Goal: Task Accomplishment & Management: Complete application form

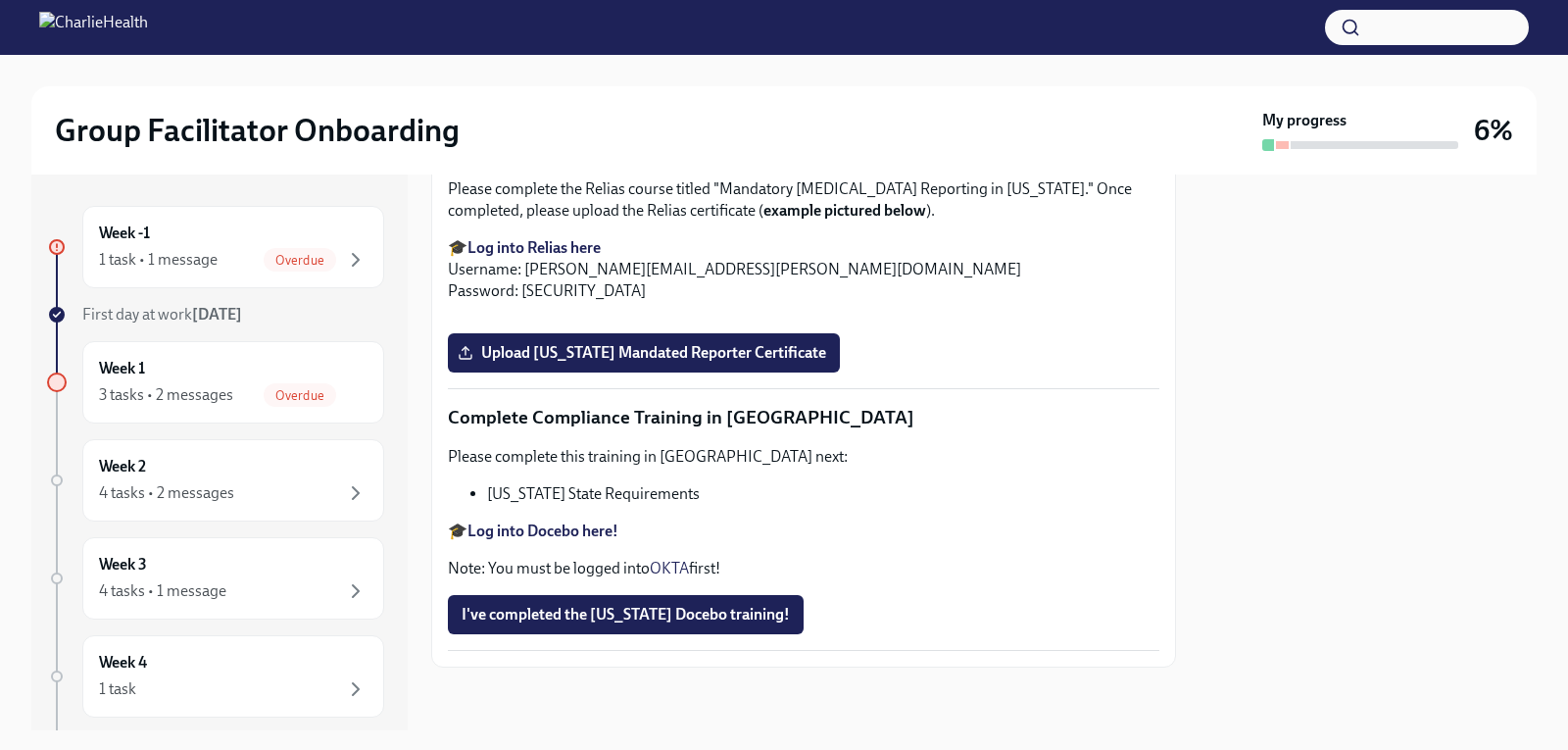
scroll to position [3531, 0]
click at [588, 59] on span "Upload [US_STATE] Telehealth Certificate" at bounding box center [612, 49] width 302 height 20
click at [0, 0] on input "Upload [US_STATE] Telehealth Certificate" at bounding box center [0, 0] width 0 height 0
click at [1294, 413] on div at bounding box center [1368, 452] width 337 height 556
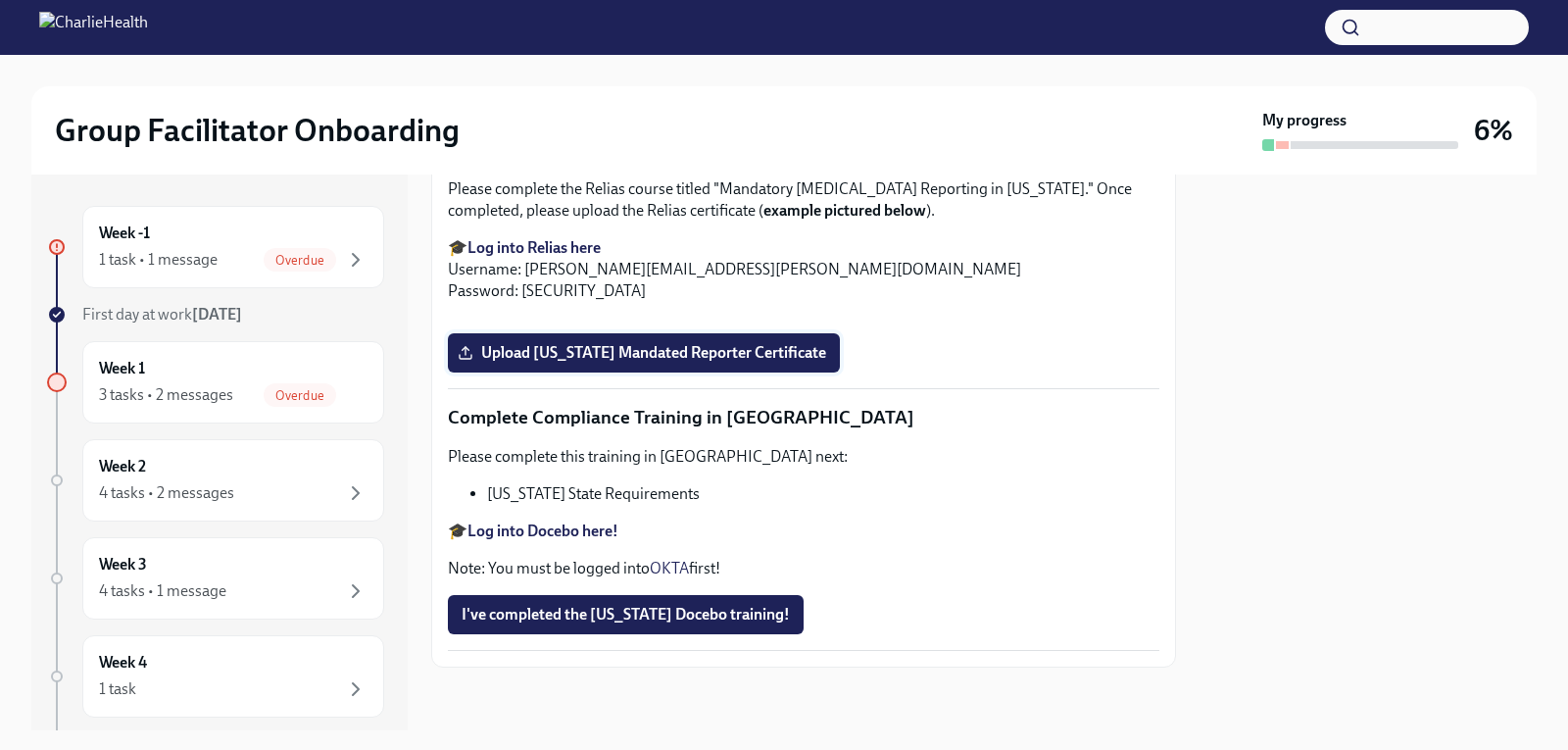
click at [621, 373] on label "Upload [US_STATE] Mandated Reporter Certificate" at bounding box center [644, 353] width 392 height 39
click at [0, 0] on input "Upload [US_STATE] Mandated Reporter Certificate" at bounding box center [0, 0] width 0 height 0
click at [1235, 512] on div at bounding box center [1368, 452] width 337 height 556
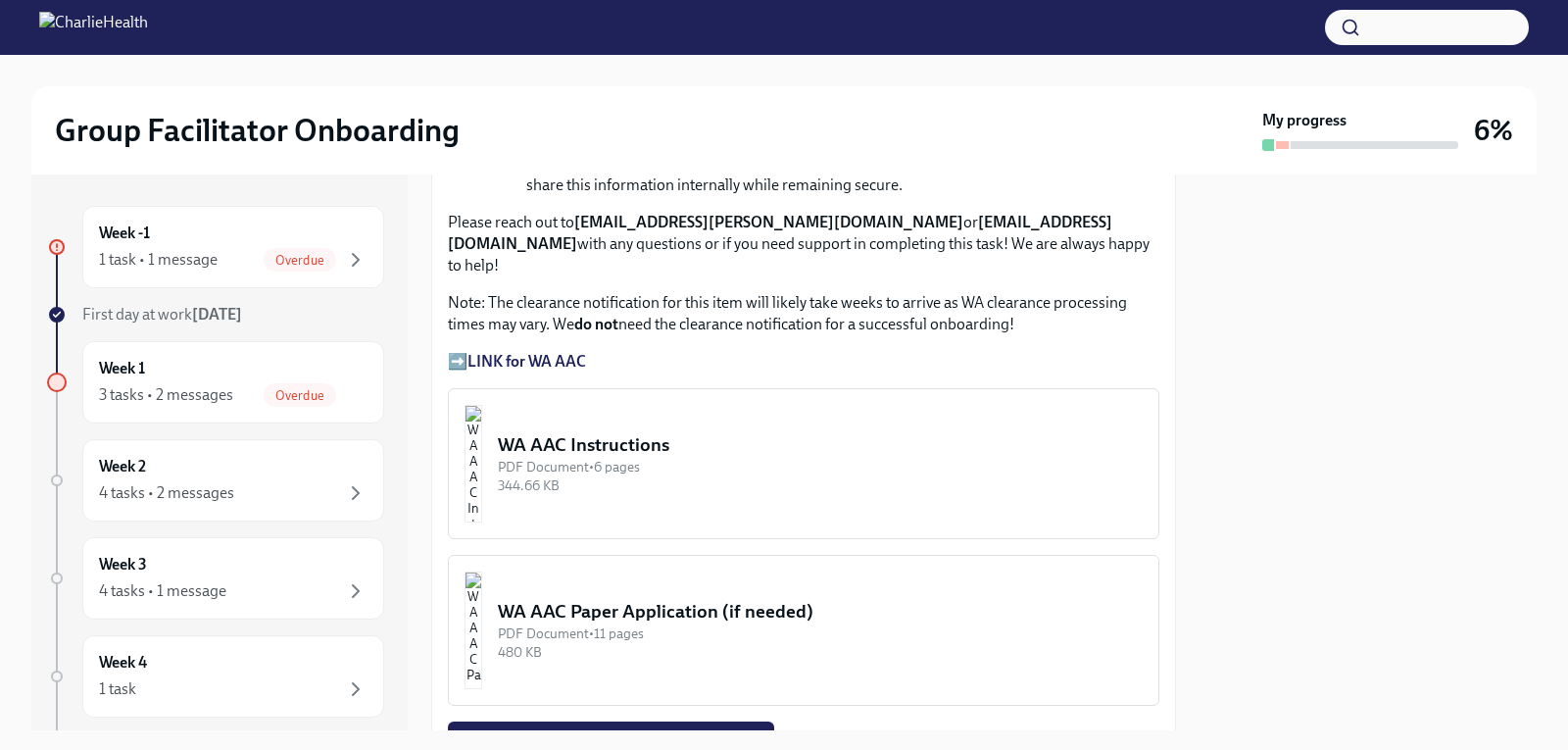
scroll to position [1536, 0]
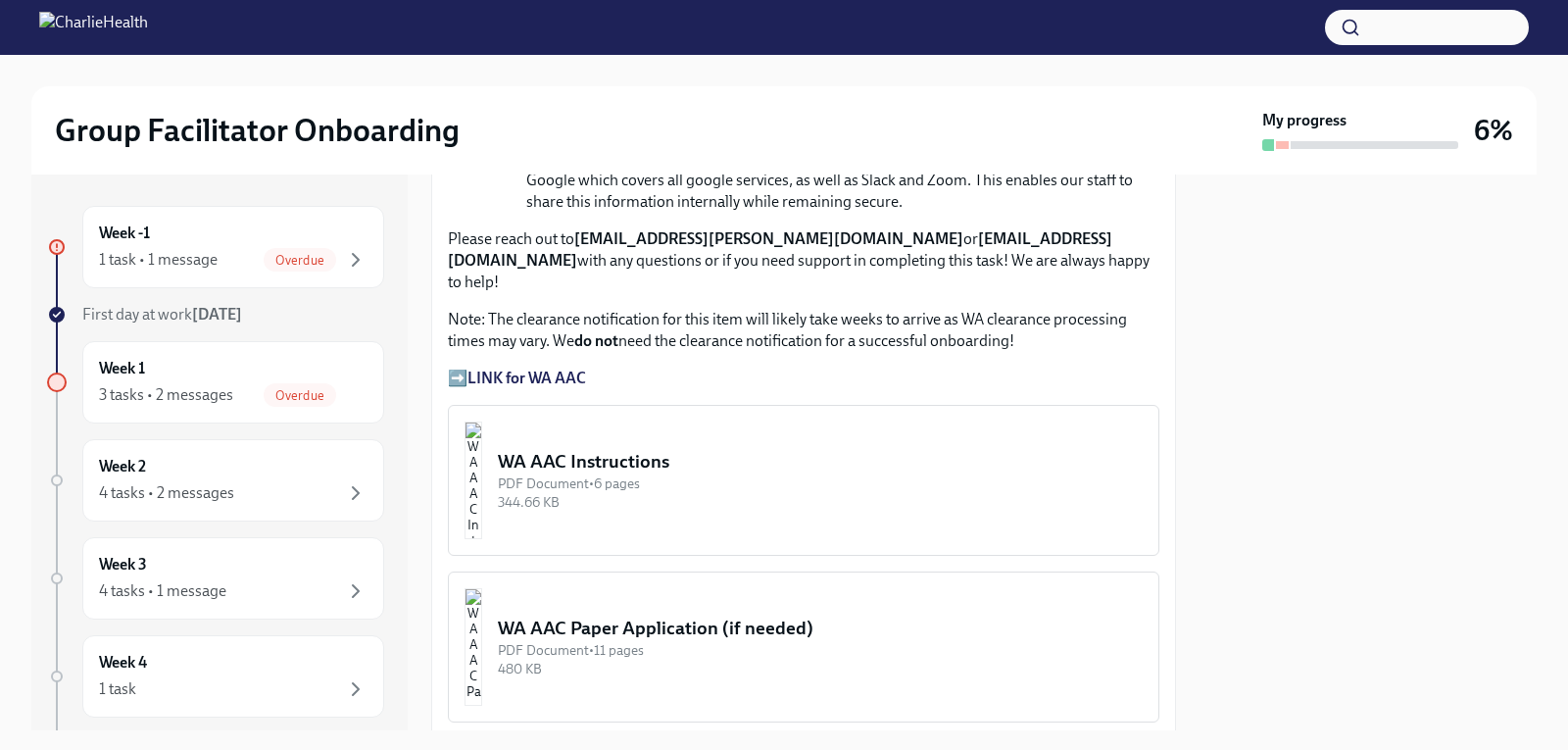
click at [678, 475] on div "PDF Document • 6 pages" at bounding box center [820, 484] width 645 height 19
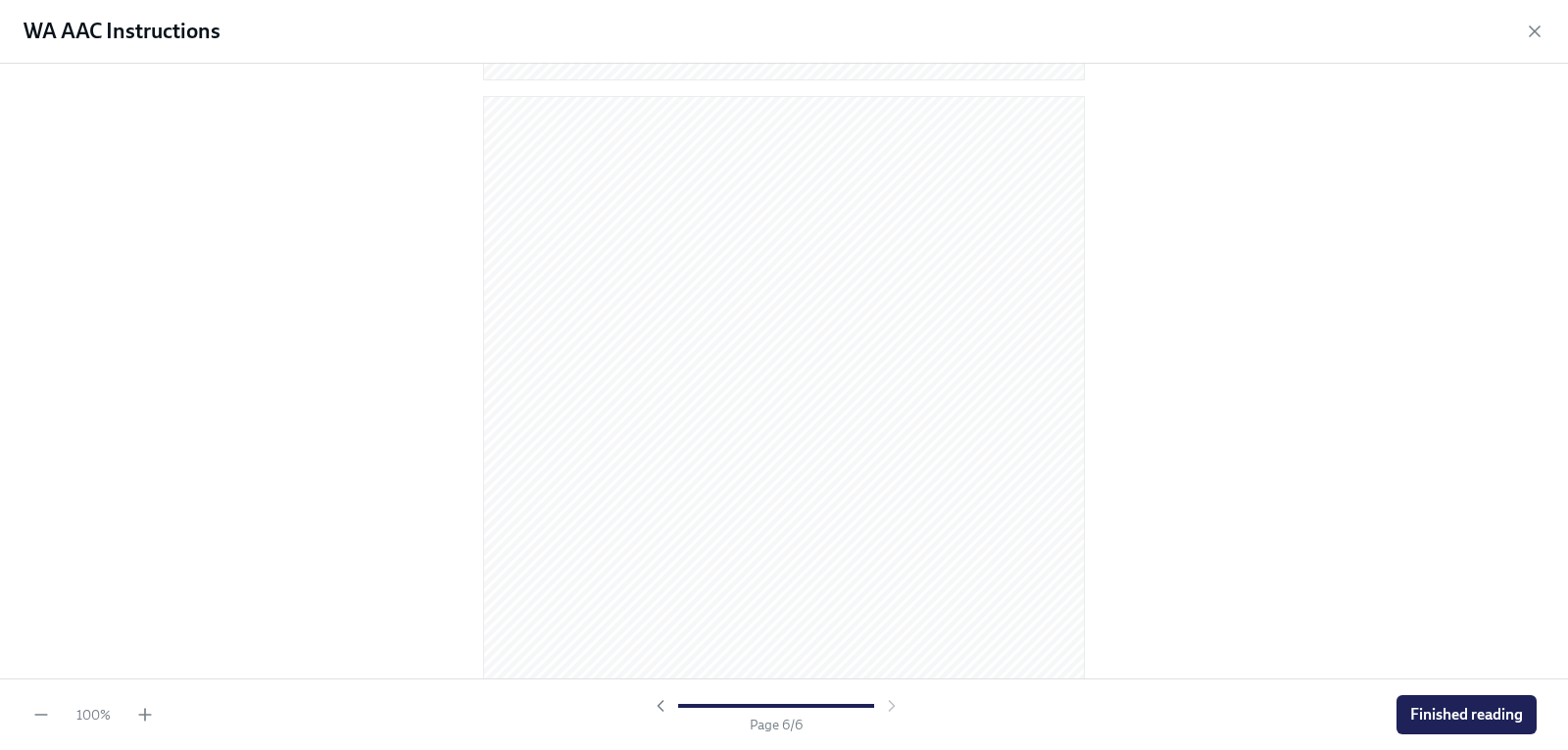
scroll to position [4167, 0]
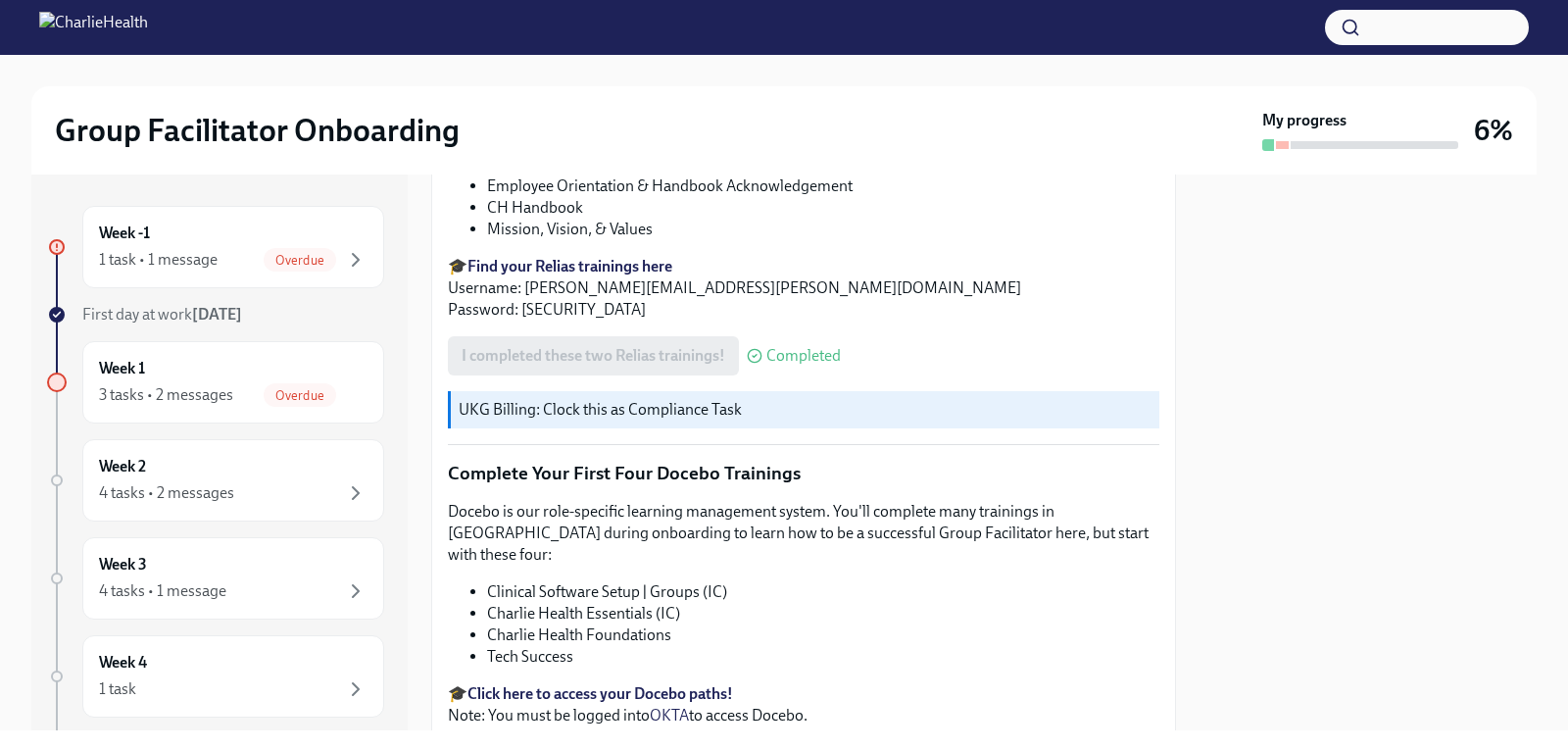
scroll to position [2635, 0]
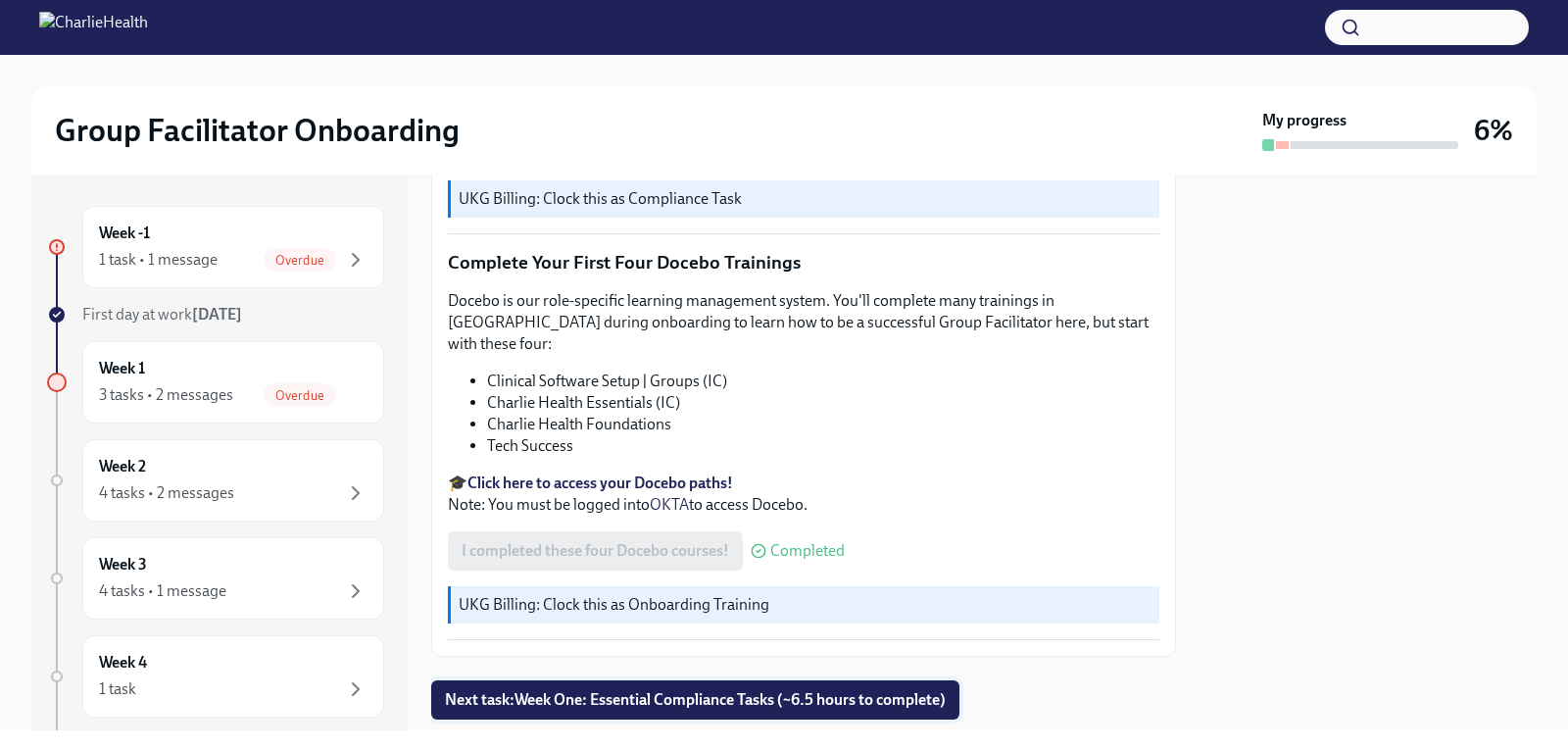
click at [915, 690] on span "Next task : Week One: Essential Compliance Tasks (~6.5 hours to complete)" at bounding box center [695, 700] width 501 height 20
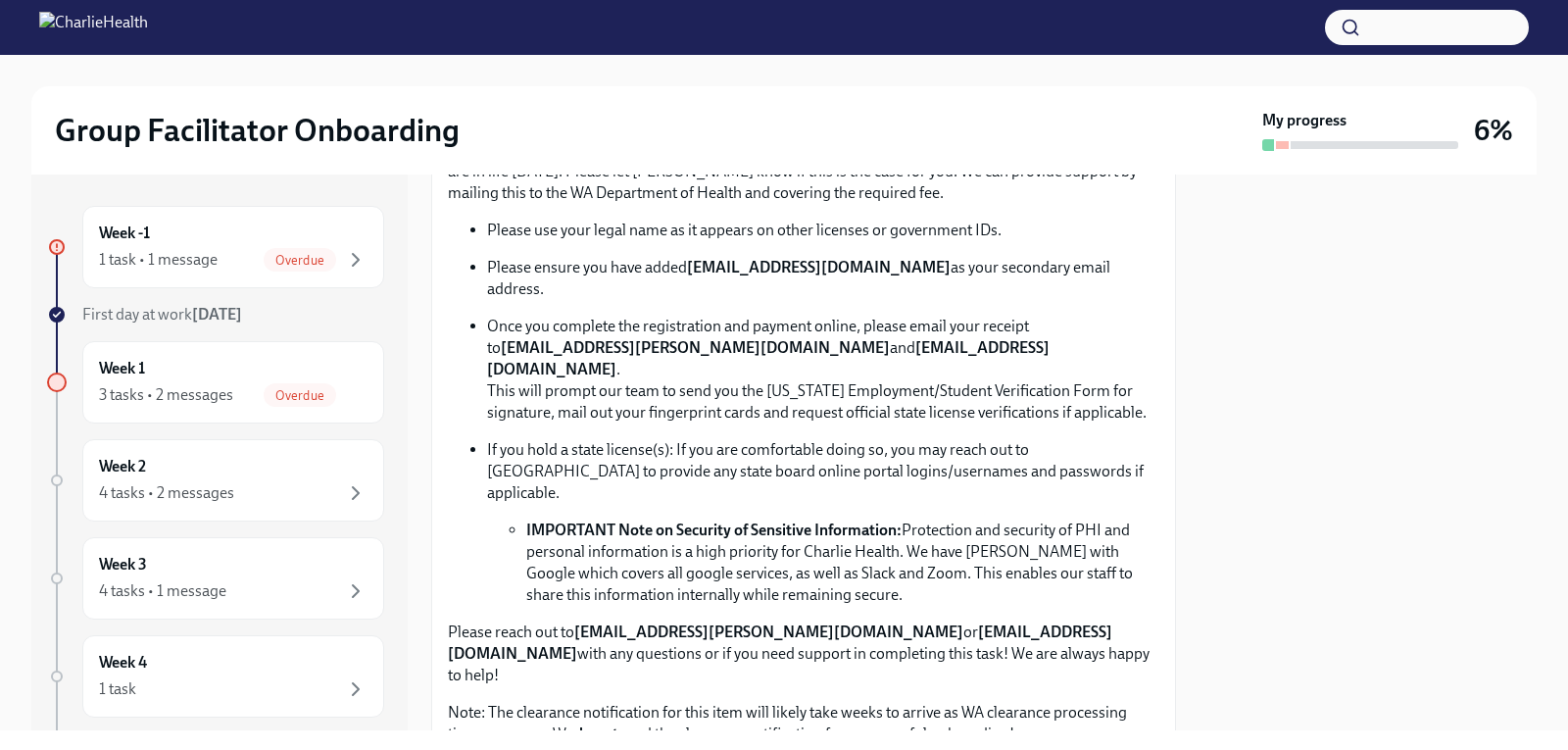
scroll to position [1177, 0]
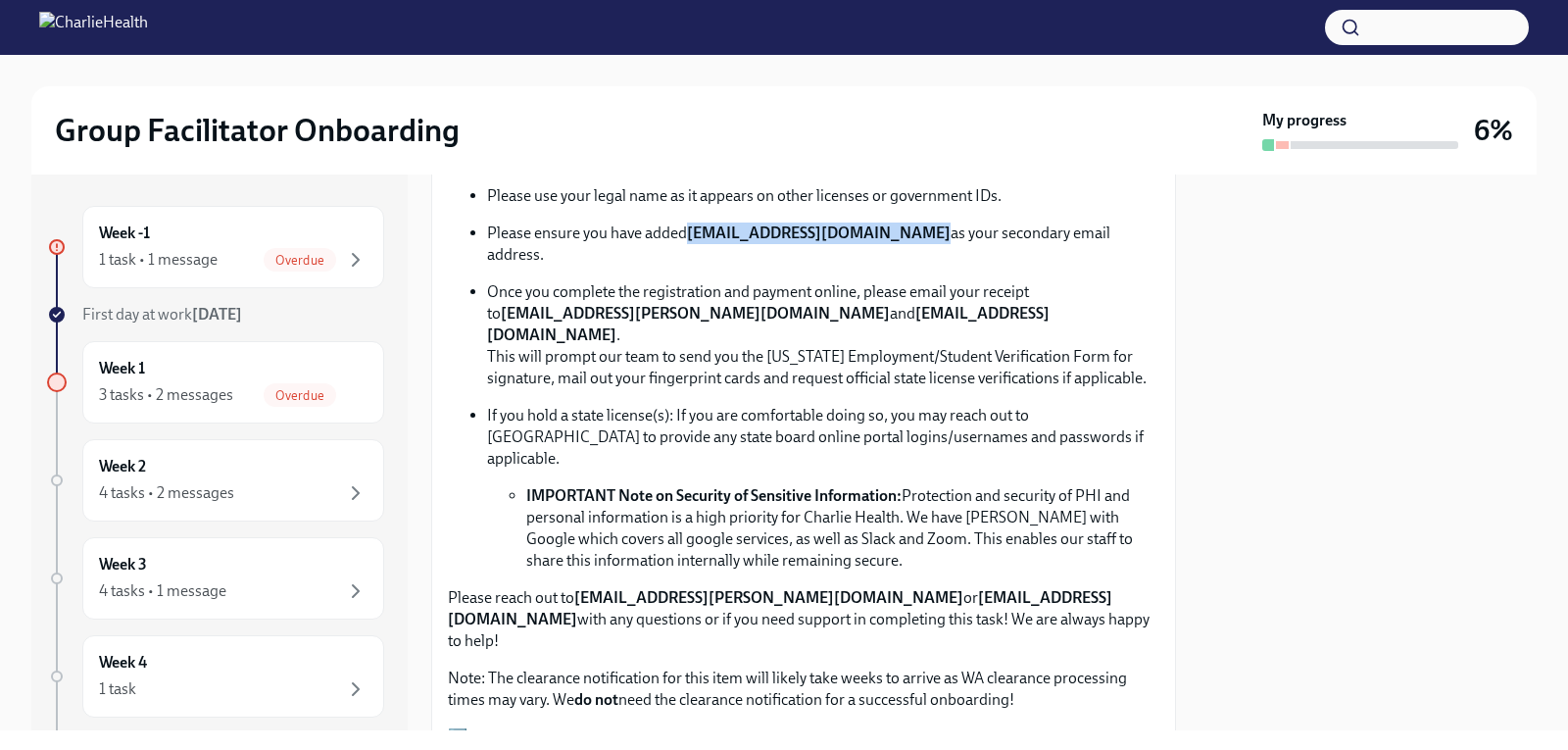
drag, startPoint x: 696, startPoint y: 255, endPoint x: 906, endPoint y: 258, distance: 210.0
click at [906, 258] on p "Please ensure you have added [EMAIL_ADDRESS][DOMAIN_NAME] as your secondary ema…" at bounding box center [822, 244] width 672 height 43
copy strong "[EMAIL_ADDRESS][DOMAIN_NAME]"
click at [598, 314] on strong "[EMAIL_ADDRESS][PERSON_NAME][DOMAIN_NAME]" at bounding box center [695, 313] width 389 height 19
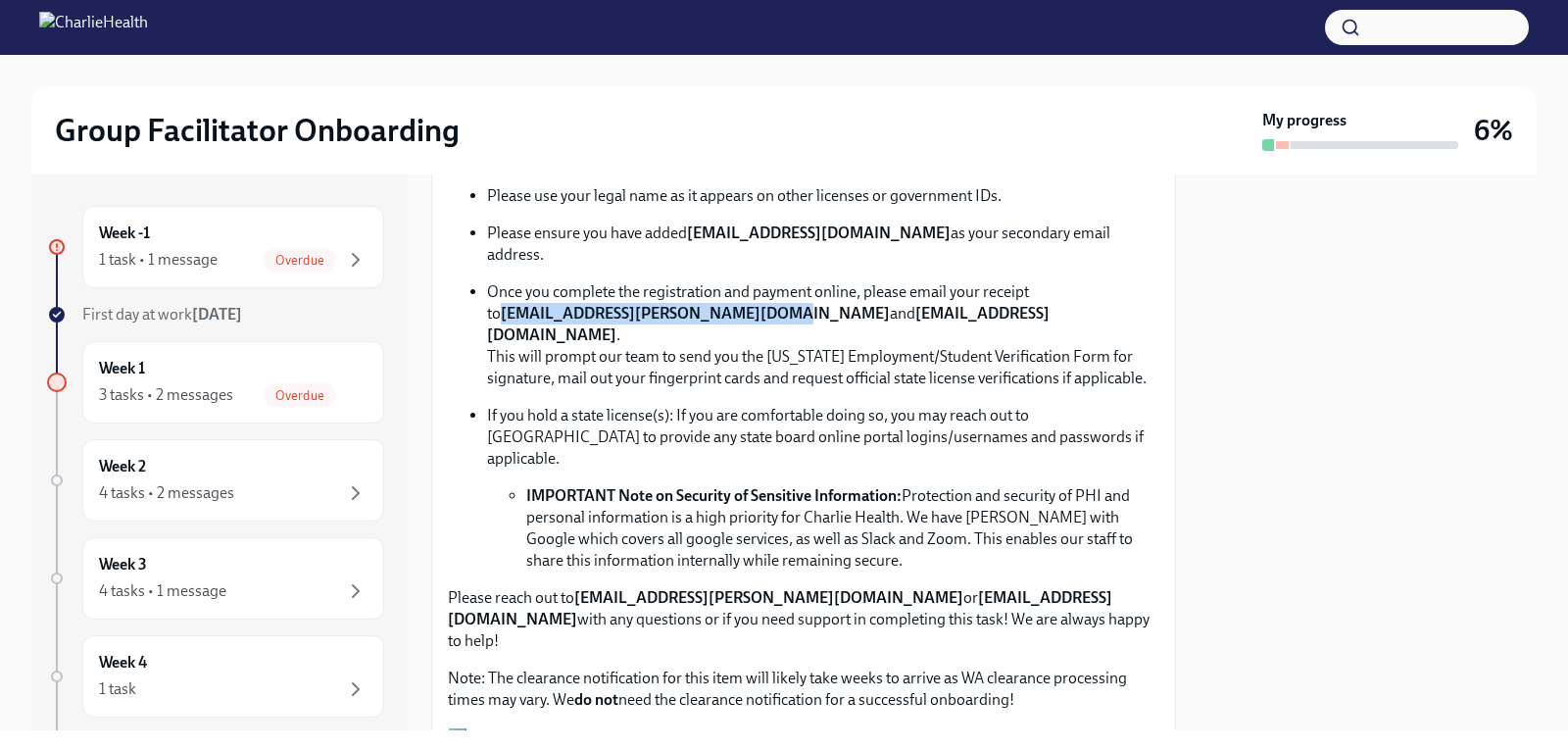
drag, startPoint x: 488, startPoint y: 311, endPoint x: 737, endPoint y: 319, distance: 249.1
click at [737, 319] on p "Once you complete the registration and payment online, please email your receip…" at bounding box center [822, 336] width 672 height 108
copy strong "[EMAIL_ADDRESS][PERSON_NAME][DOMAIN_NAME]"
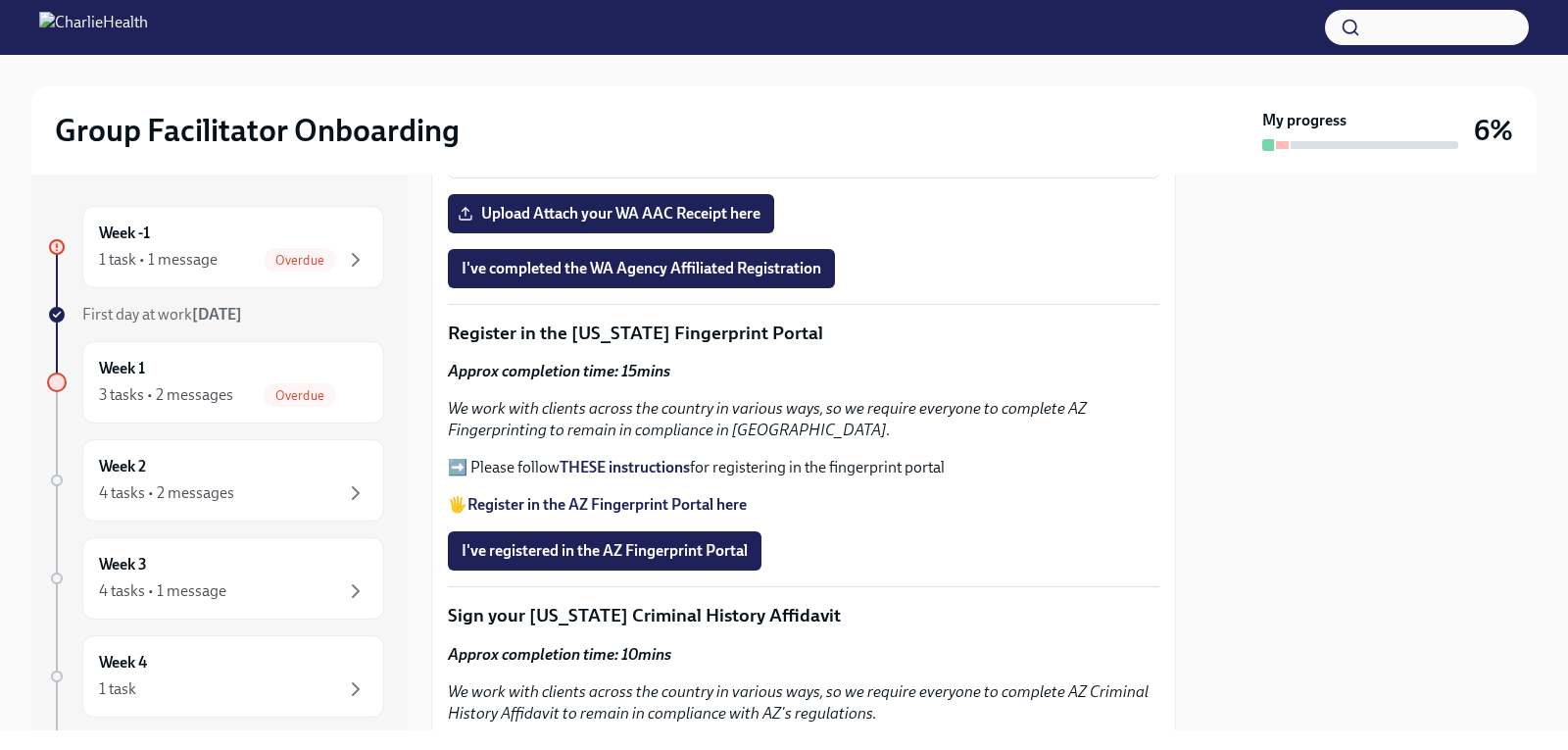
scroll to position [2060, 0]
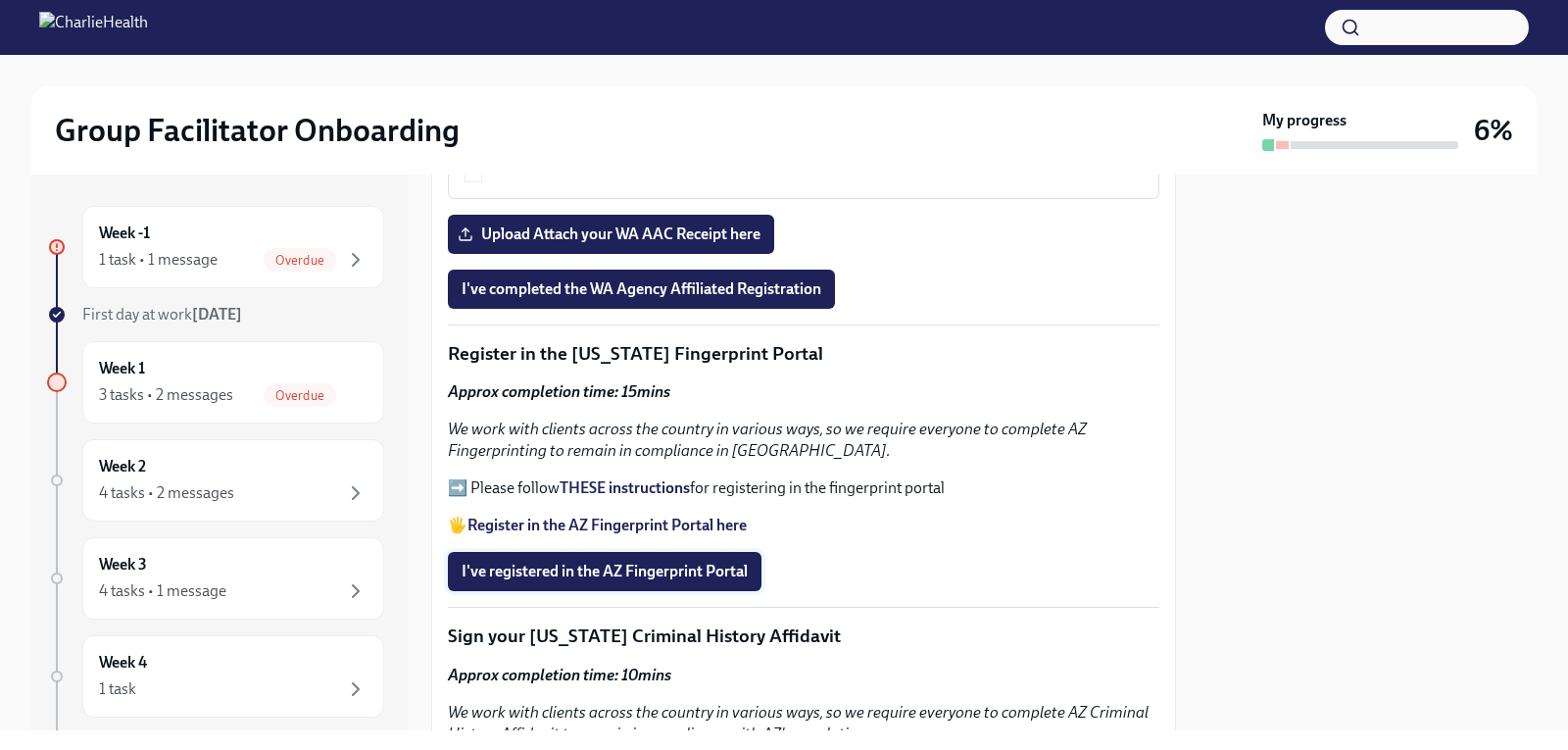
click at [574, 552] on button "I've registered in the AZ Fingerprint Portal" at bounding box center [604, 571] width 314 height 39
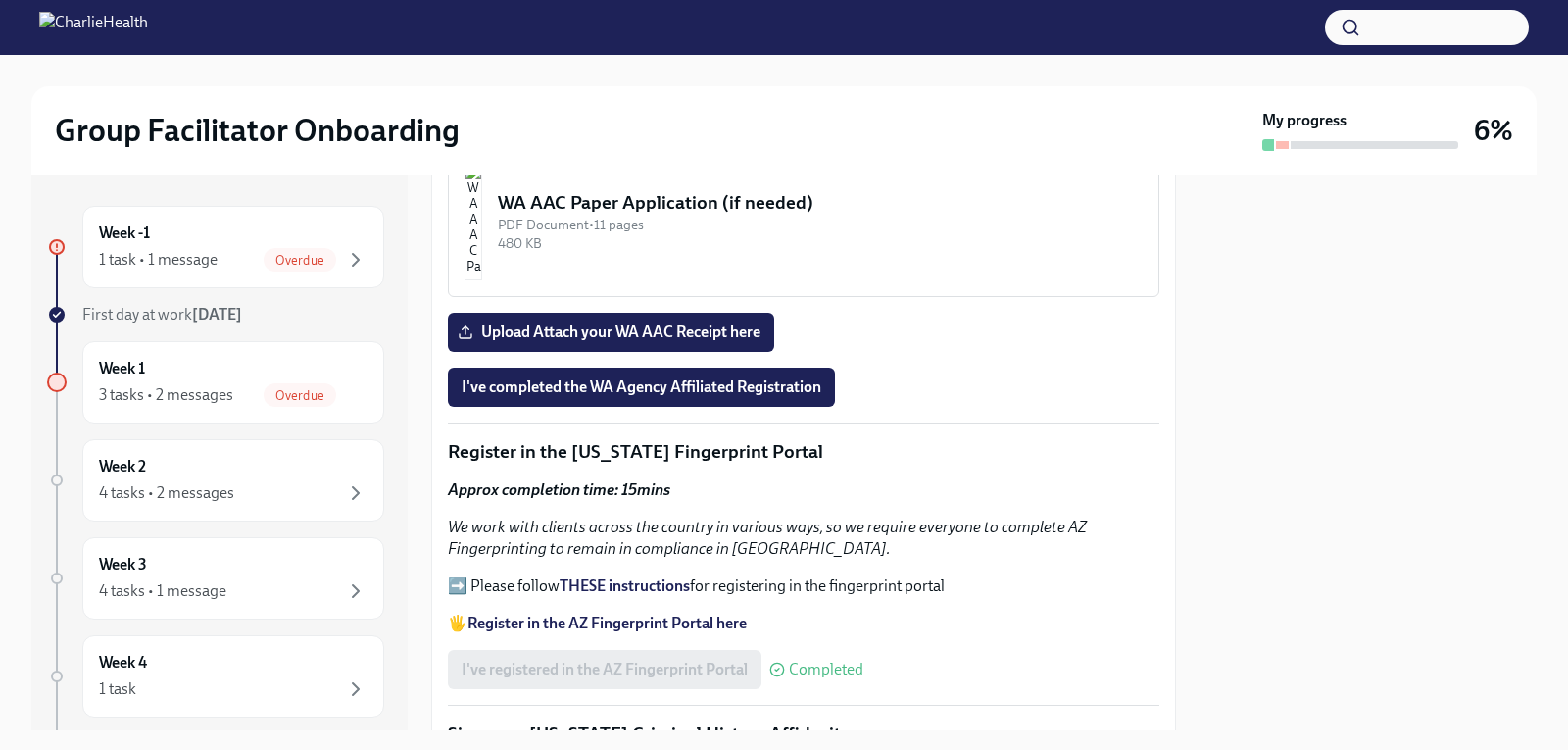
scroll to position [1864, 0]
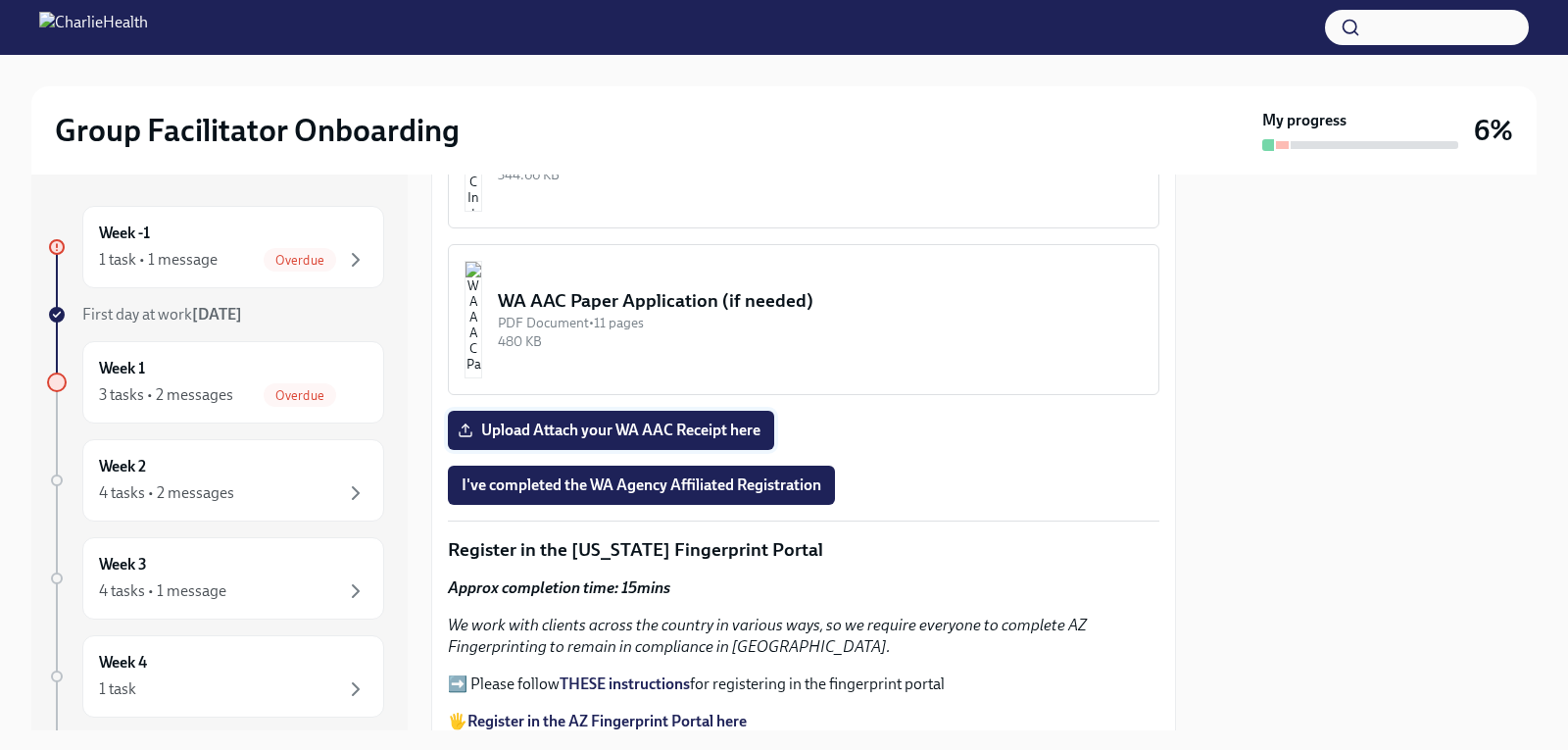
click at [645, 420] on span "Upload Attach your WA AAC Receipt here" at bounding box center [611, 430] width 299 height 20
click at [0, 0] on input "Upload Attach your WA AAC Receipt here" at bounding box center [0, 0] width 0 height 0
click at [701, 476] on span "I've completed the WA Agency Affiliated Registration" at bounding box center [641, 486] width 359 height 20
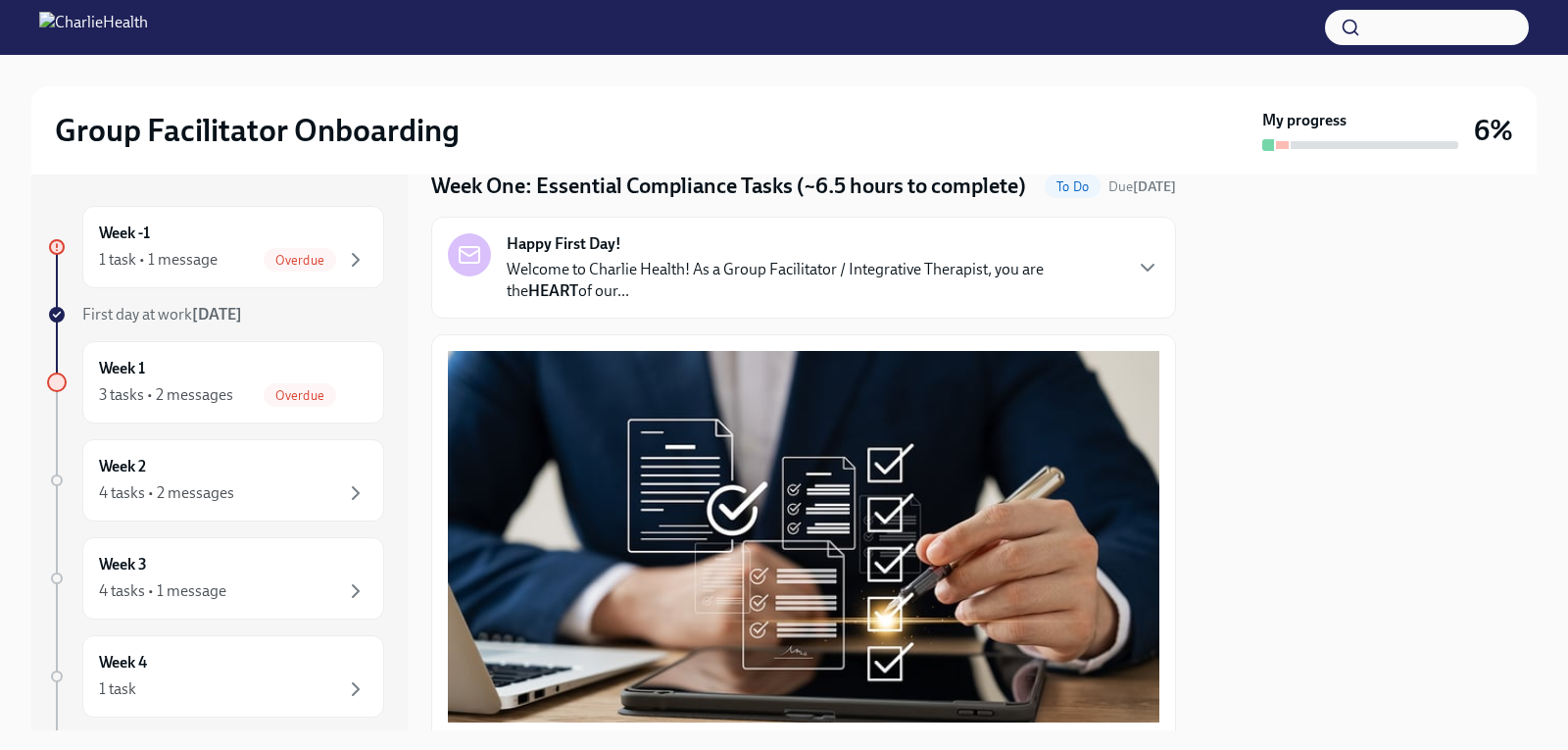
scroll to position [0, 0]
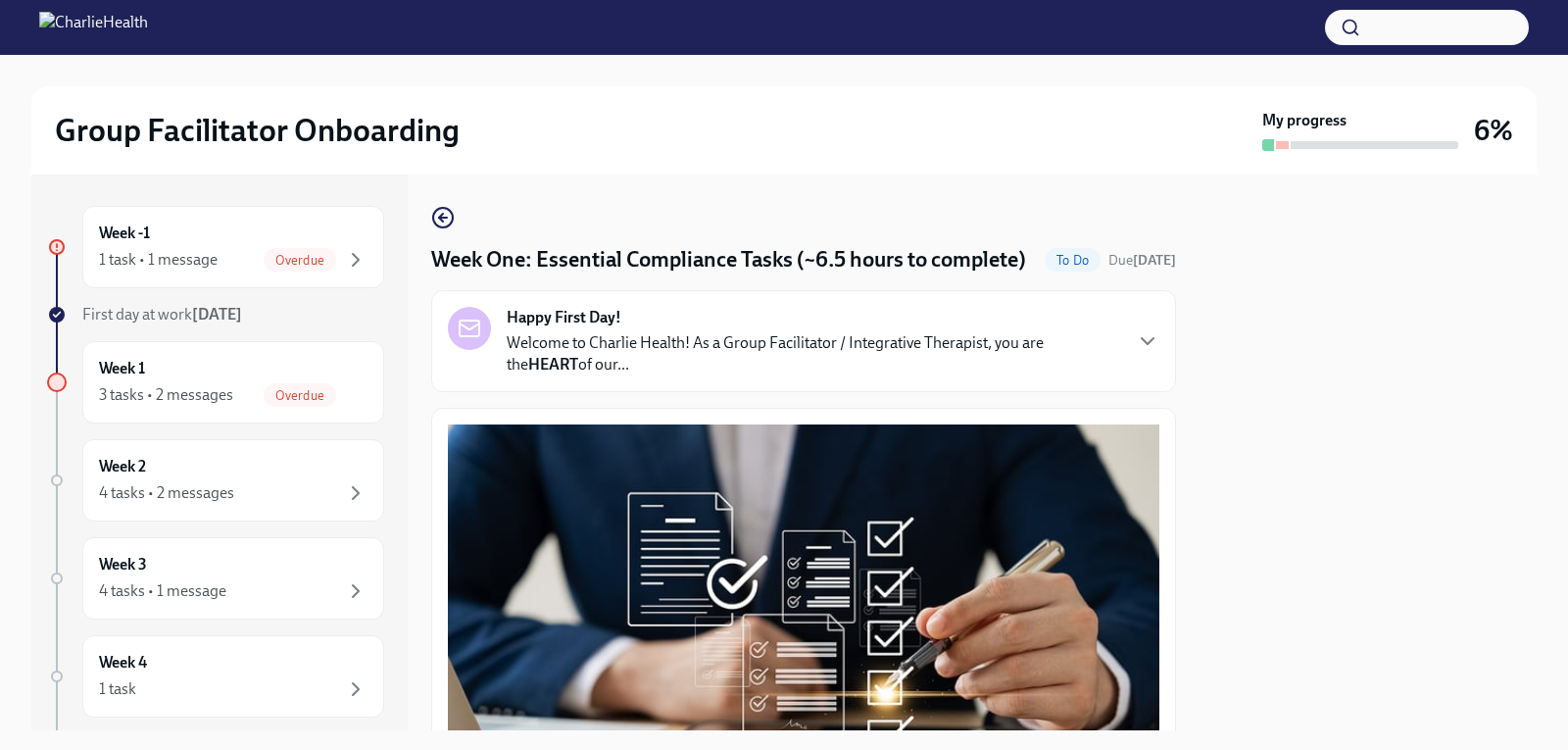
click at [1329, 382] on div at bounding box center [1368, 452] width 337 height 556
click at [228, 252] on div "1 task • 1 message Overdue" at bounding box center [233, 260] width 269 height 24
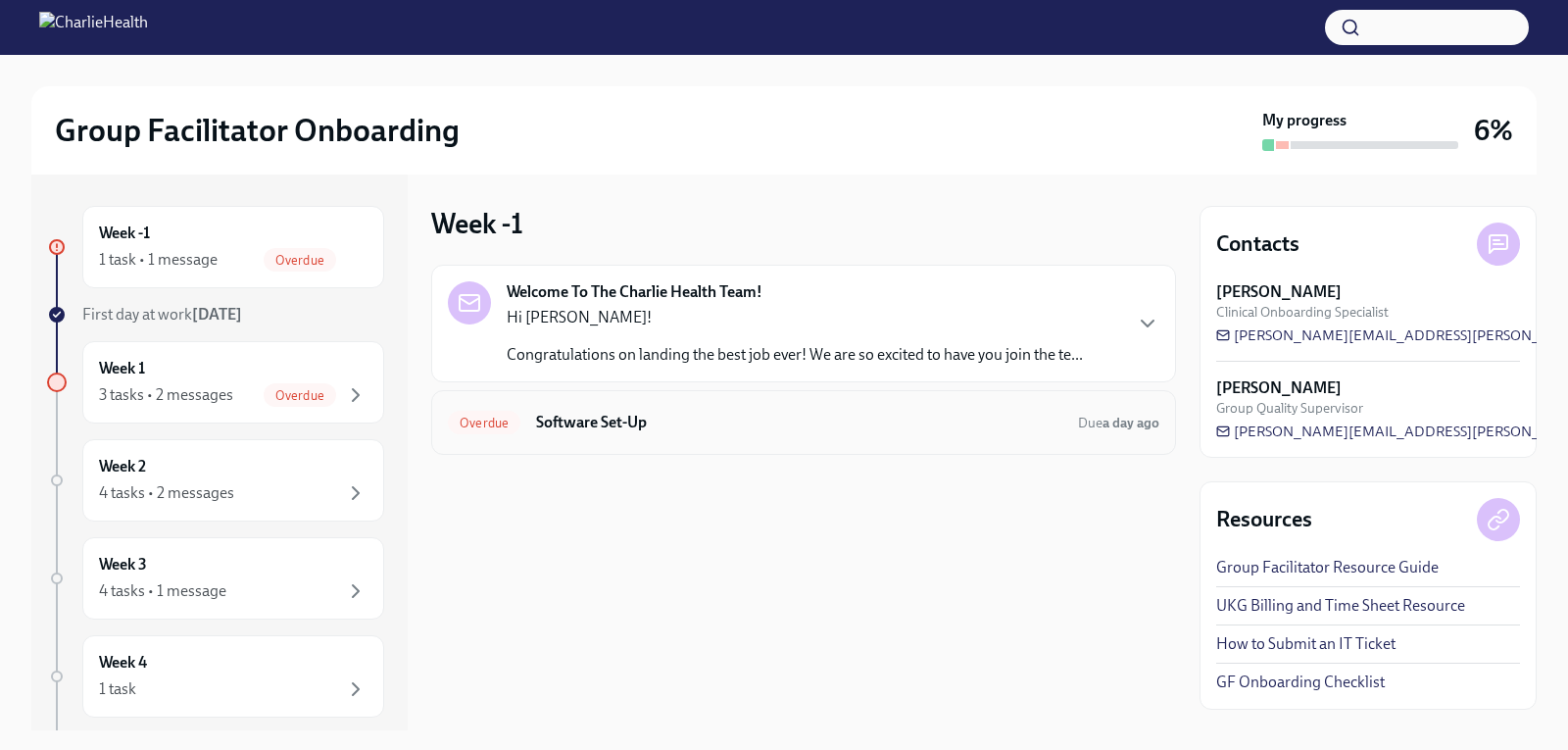
click at [583, 413] on h6 "Software Set-Up" at bounding box center [799, 423] width 527 height 22
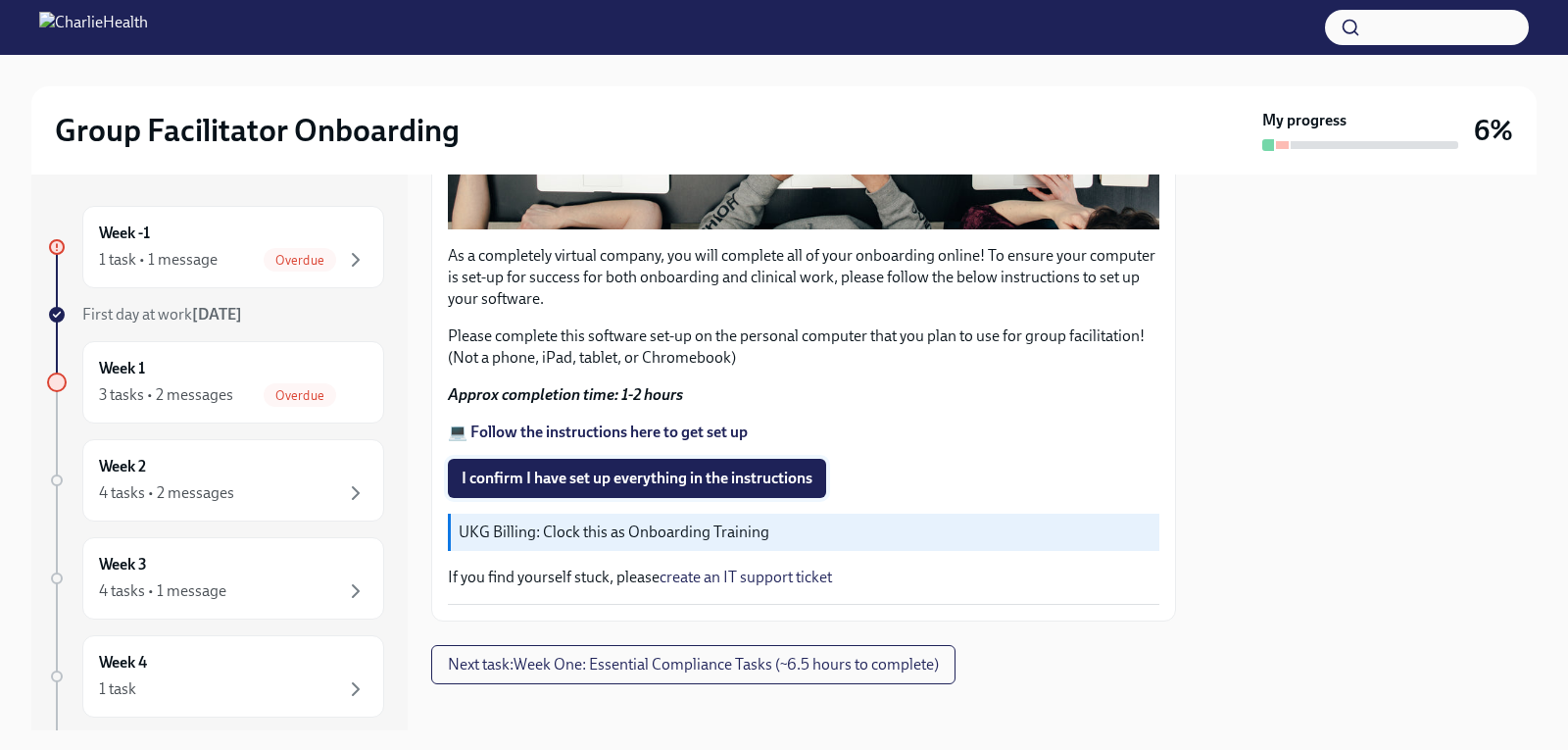
scroll to position [639, 0]
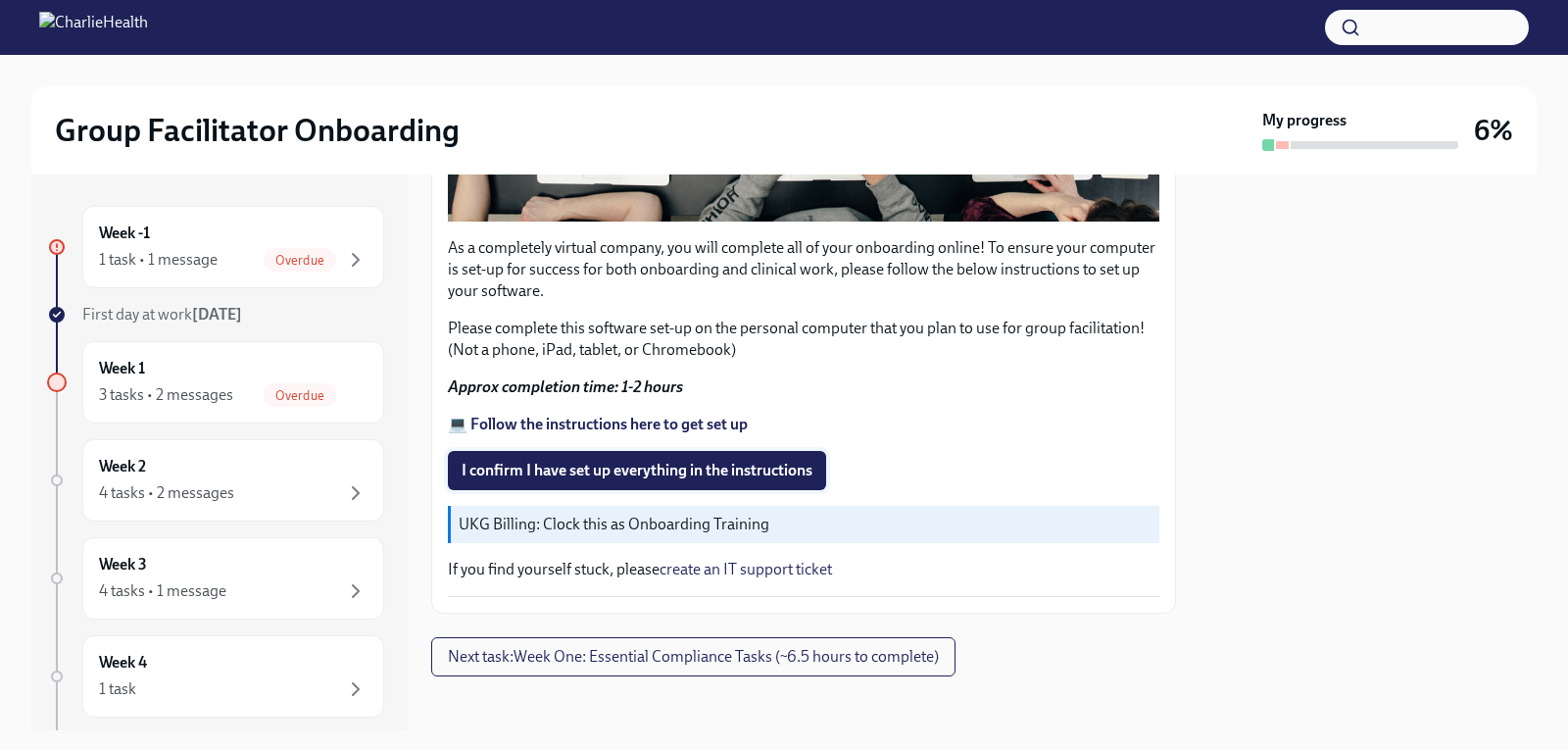
click at [662, 461] on span "I confirm I have set up everything in the instructions" at bounding box center [637, 471] width 350 height 20
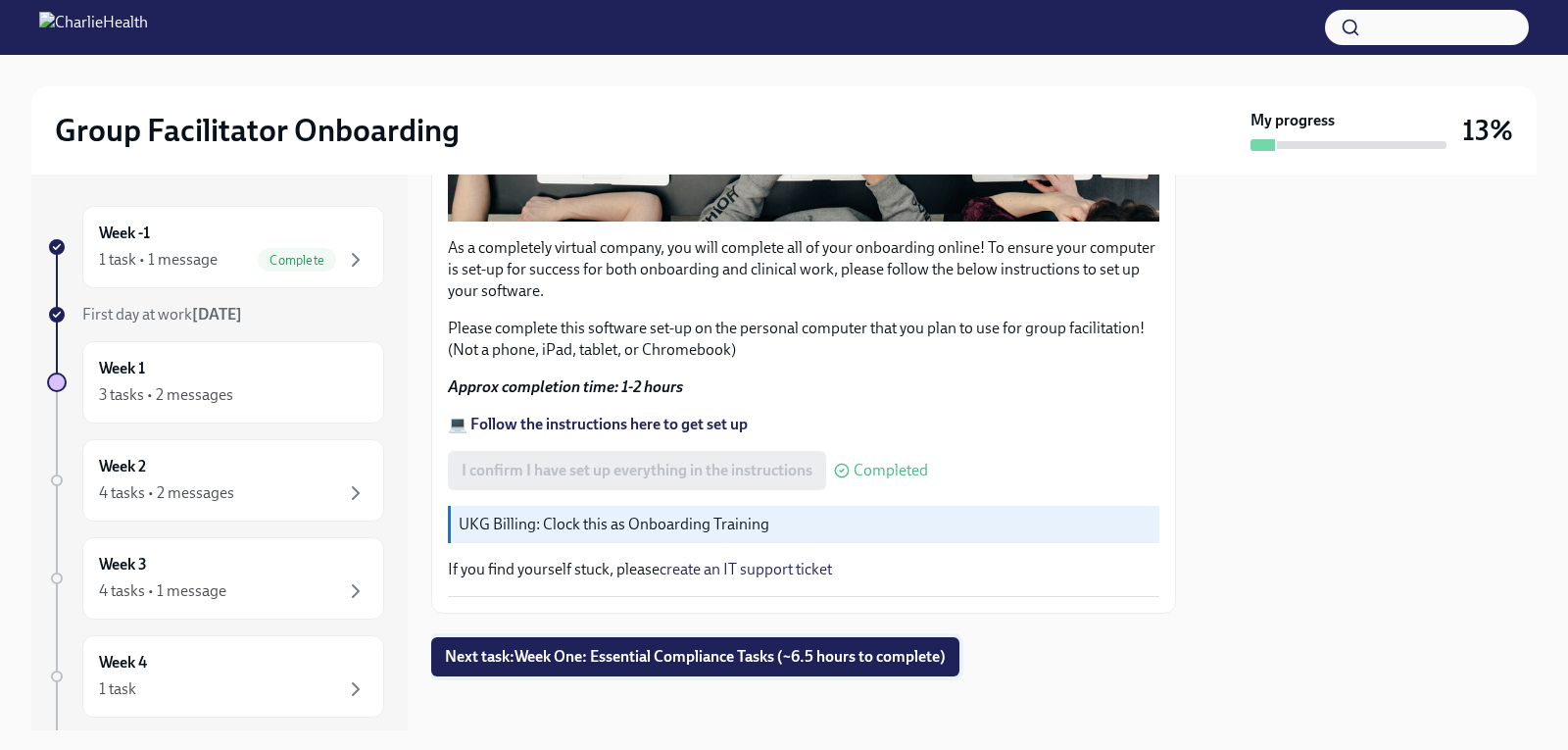
click at [639, 648] on span "Next task : Week One: Essential Compliance Tasks (~6.5 hours to complete)" at bounding box center [695, 657] width 501 height 20
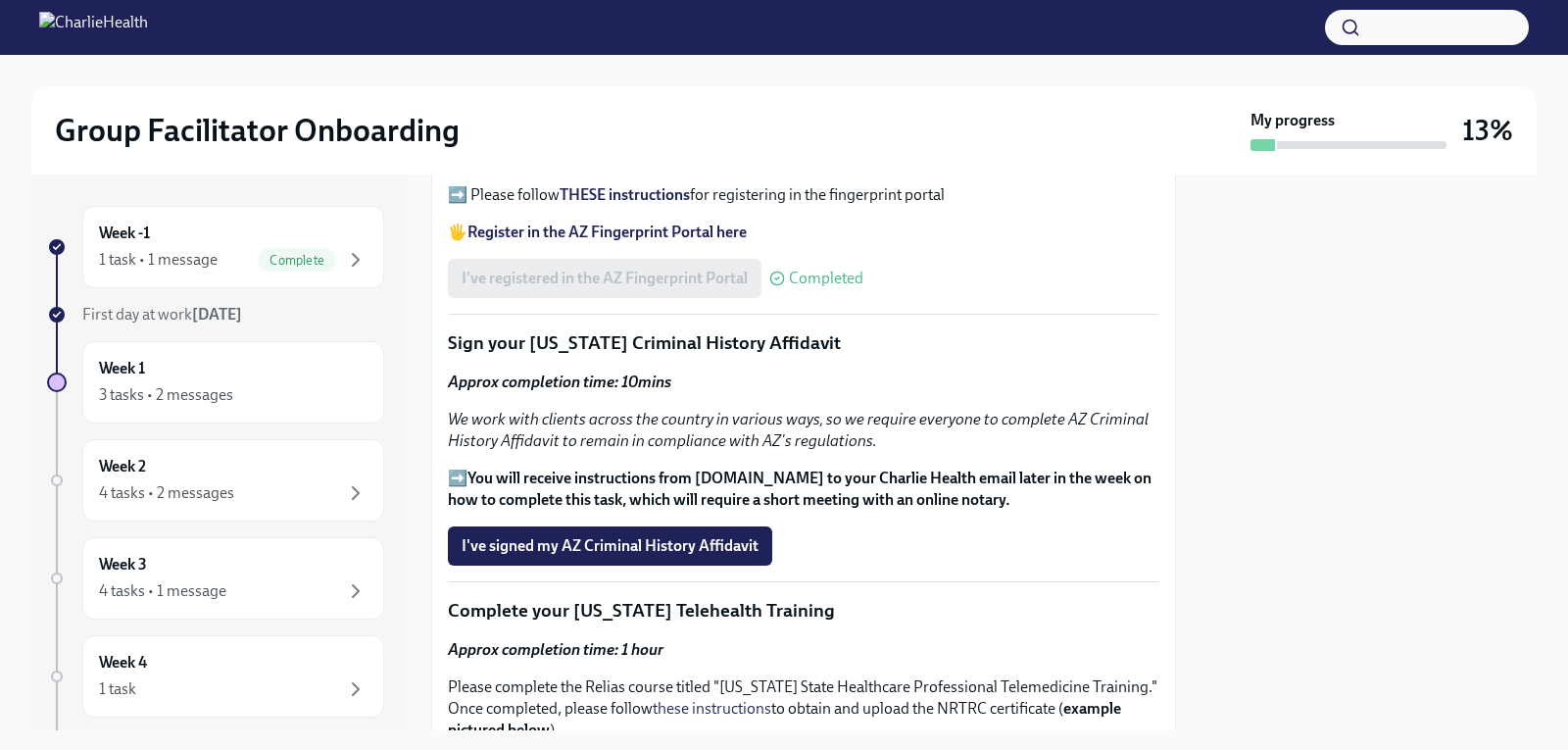
scroll to position [2354, 0]
click at [589, 526] on button "I've signed my AZ Criminal History Affidavit" at bounding box center [610, 545] width 325 height 39
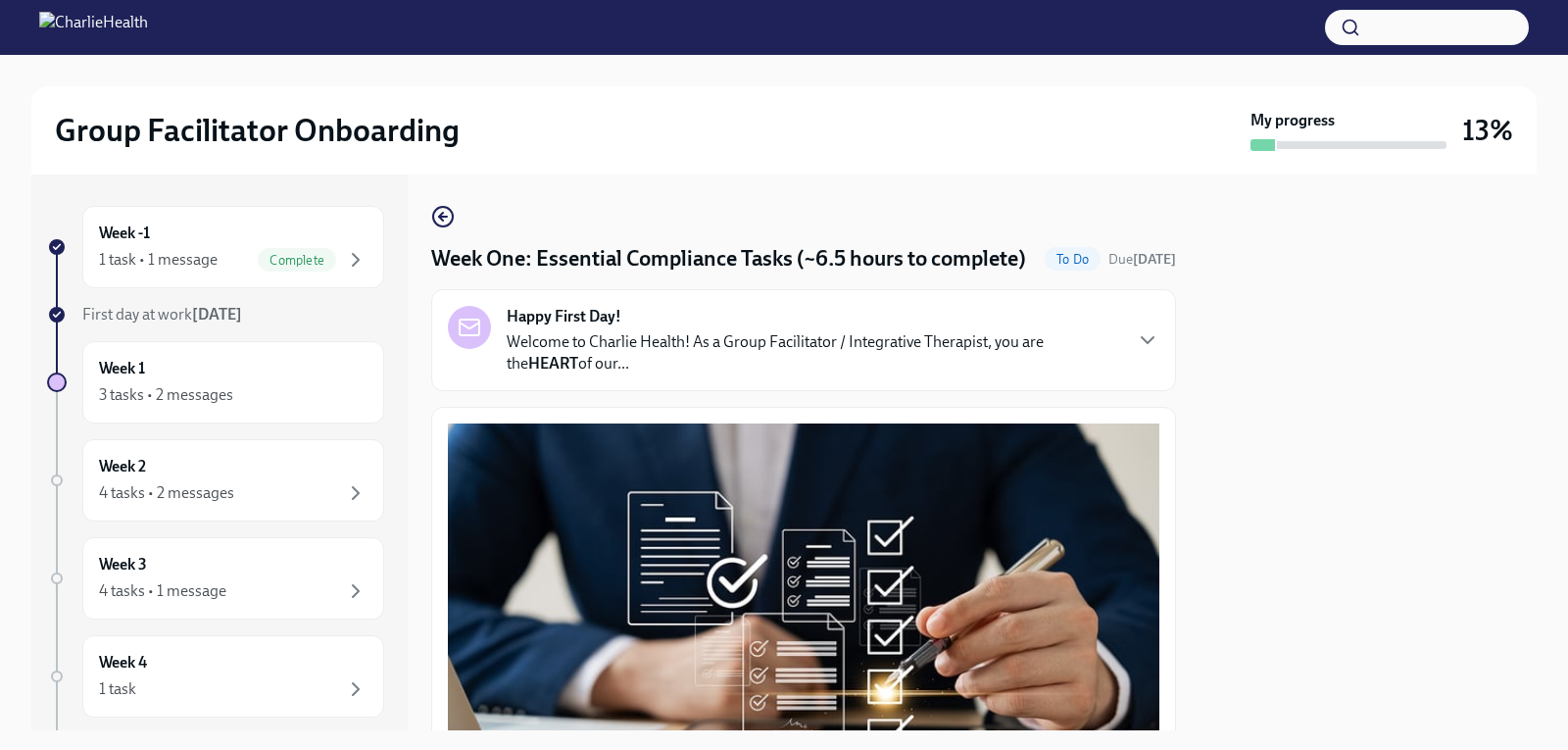
scroll to position [0, 0]
click at [797, 331] on div "Happy First Day! Welcome to Charlie Health! As a Group Facilitator / Integrativ…" at bounding box center [803, 341] width 745 height 102
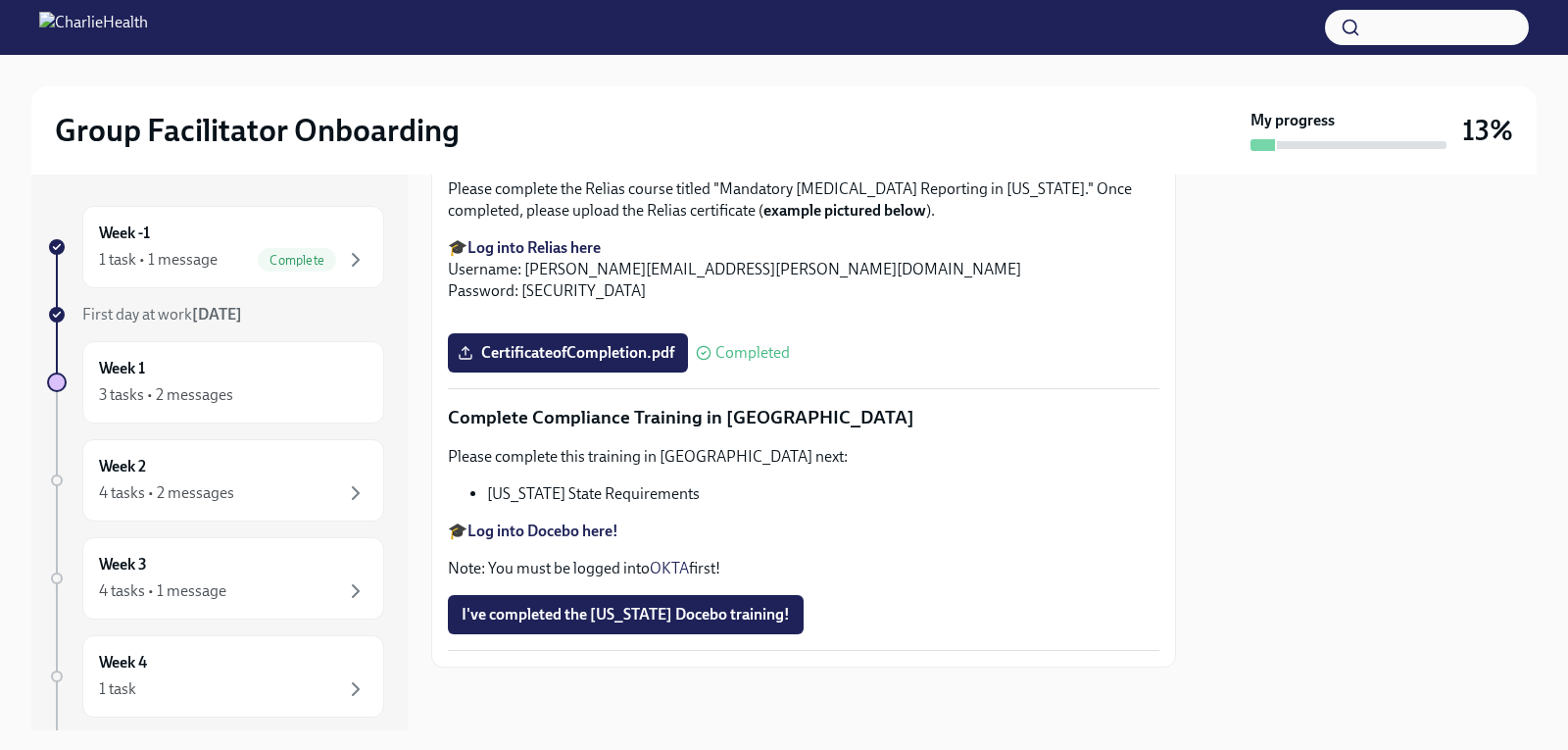
scroll to position [5133, 0]
click at [573, 612] on span "I've completed the [US_STATE] Docebo training!" at bounding box center [626, 615] width 329 height 20
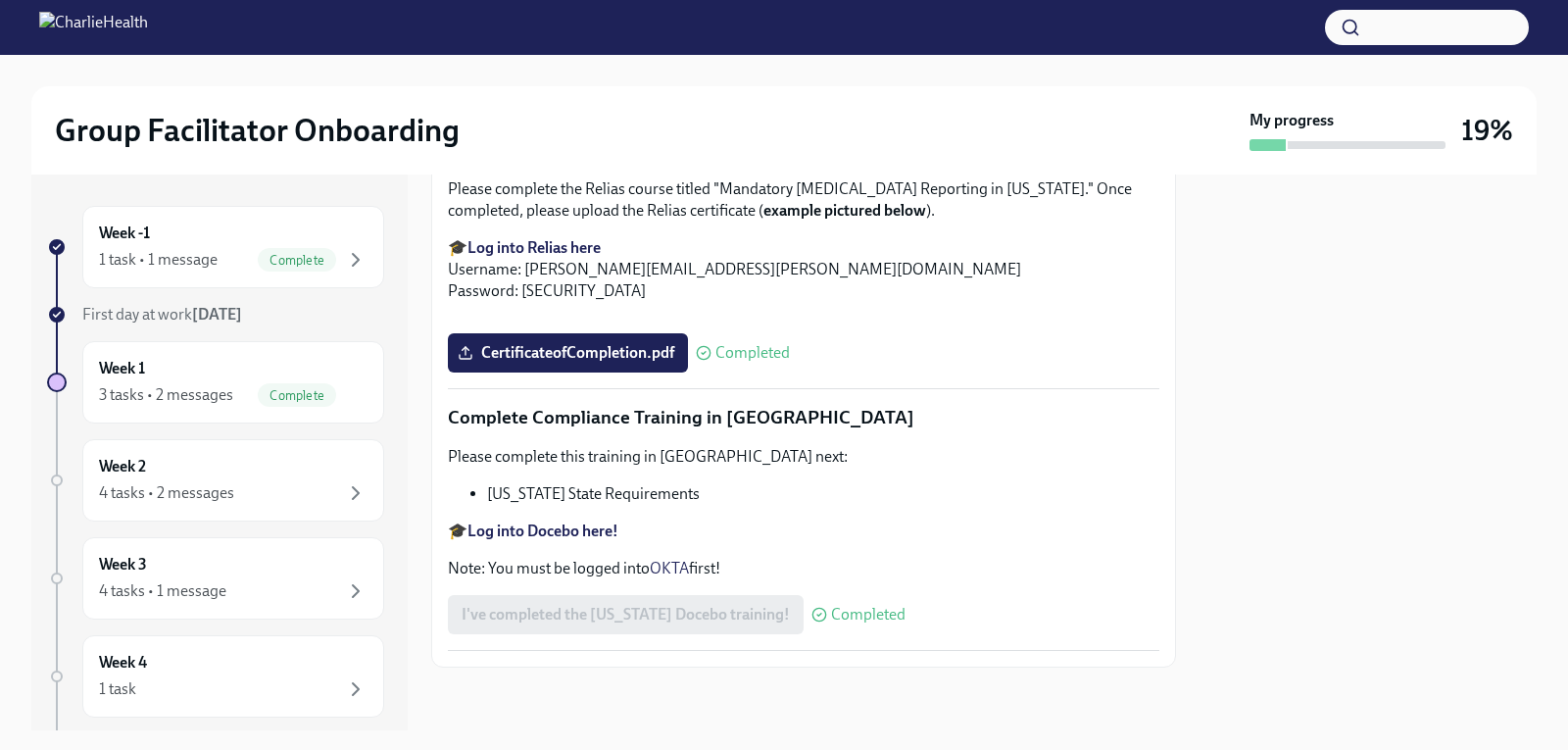
scroll to position [4282, 0]
click at [1283, 447] on div at bounding box center [1368, 452] width 337 height 556
click at [176, 491] on div "4 tasks • 2 messages" at bounding box center [166, 493] width 135 height 22
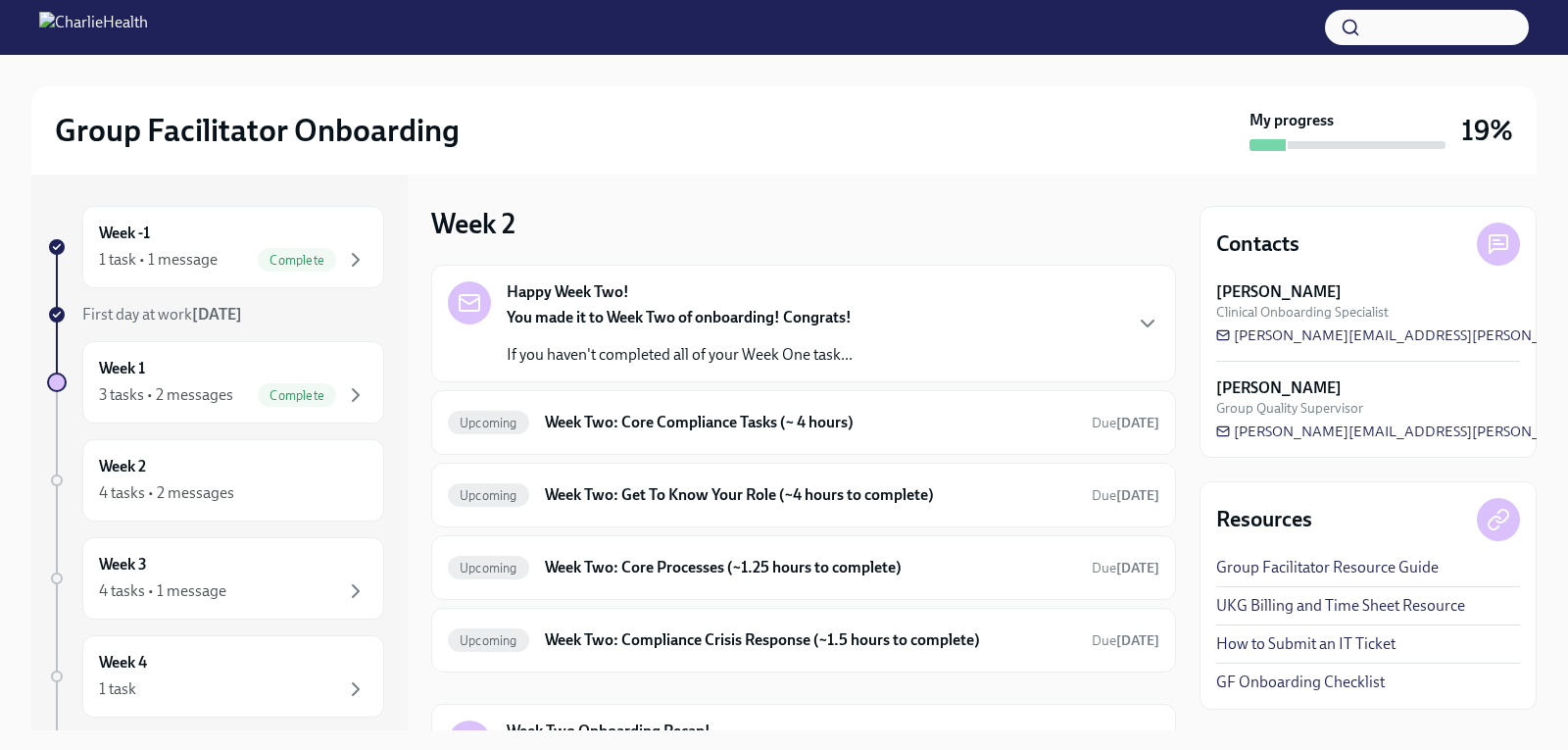
click at [710, 316] on strong "You made it to Week Two of onboarding! Congrats!" at bounding box center [679, 317] width 345 height 19
